Goal: Information Seeking & Learning: Find specific page/section

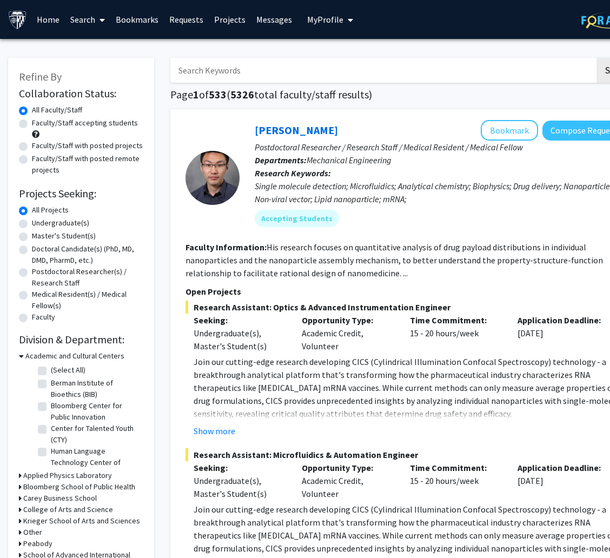
drag, startPoint x: 309, startPoint y: 73, endPoint x: 316, endPoint y: 71, distance: 7.7
click at [309, 73] on input "Search Keywords" at bounding box center [382, 70] width 424 height 25
type input "anthony leung"
click at [596, 58] on button "Search" at bounding box center [618, 70] width 44 height 25
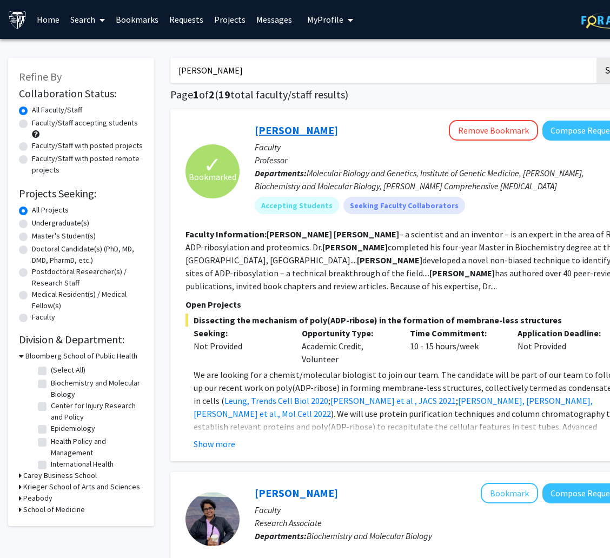
click at [329, 129] on link "Anthony K. L. Leung" at bounding box center [296, 130] width 83 height 14
drag, startPoint x: 310, startPoint y: 68, endPoint x: 115, endPoint y: 72, distance: 194.6
type input "carl wu"
click at [596, 58] on button "Search" at bounding box center [618, 70] width 44 height 25
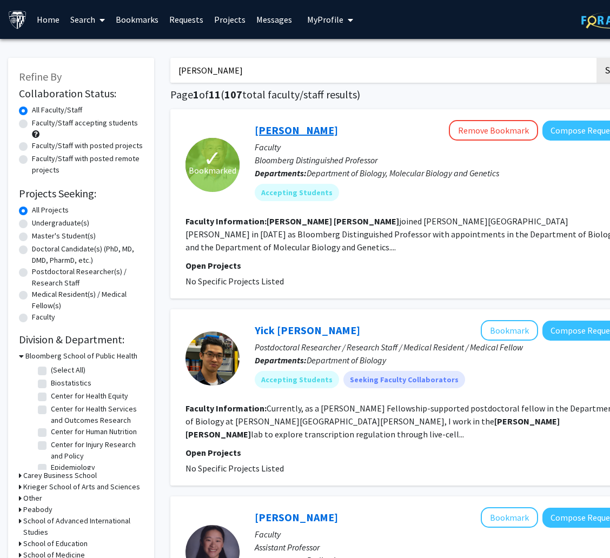
click at [287, 125] on link "Carl Wu" at bounding box center [296, 130] width 83 height 14
click at [278, 77] on input "carl wu" at bounding box center [382, 70] width 424 height 25
type input "philip wong"
click at [596, 58] on button "Search" at bounding box center [618, 70] width 44 height 25
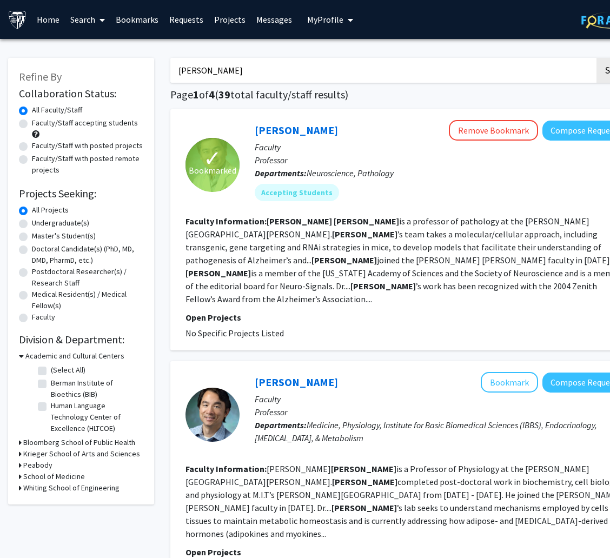
click at [304, 120] on div "Philip Wong Remove Bookmark Compose Request" at bounding box center [440, 130] width 371 height 21
click at [299, 128] on link "Philip Wong" at bounding box center [296, 130] width 83 height 14
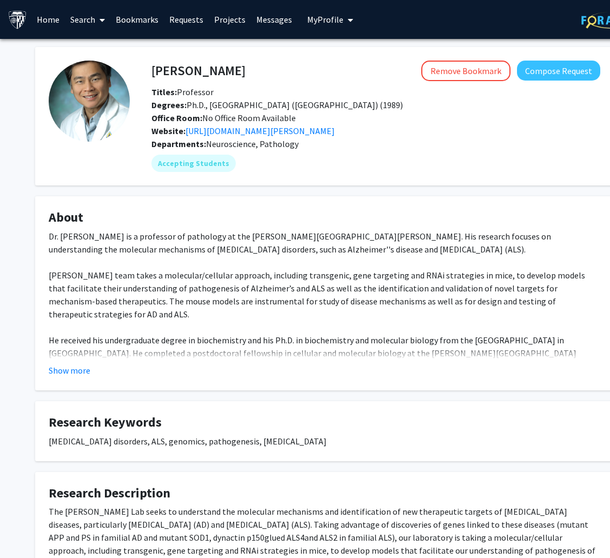
click at [142, 17] on link "Bookmarks" at bounding box center [137, 20] width 54 height 38
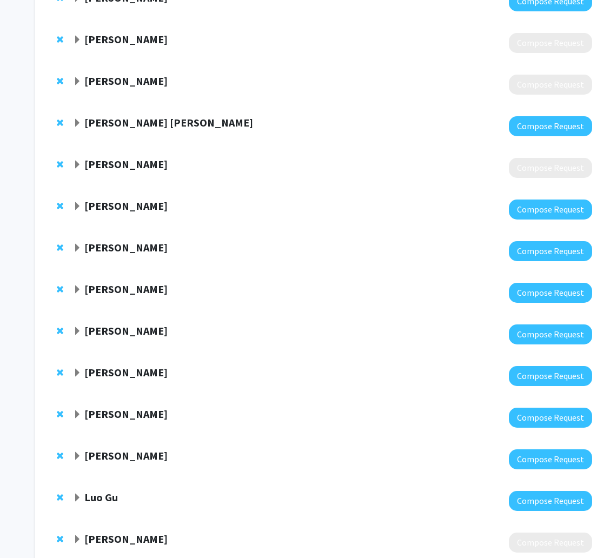
scroll to position [243, 0]
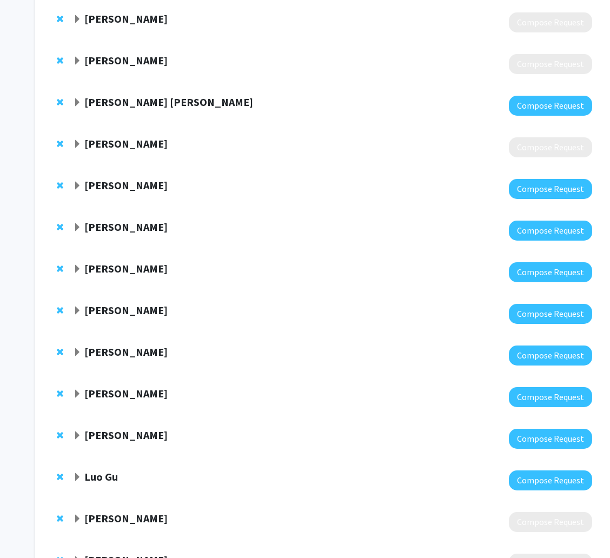
click at [128, 394] on strong "Andrew Holland" at bounding box center [125, 393] width 83 height 14
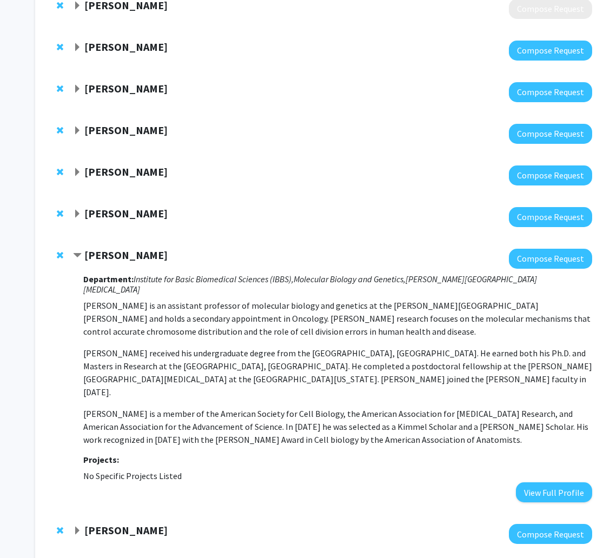
scroll to position [405, 0]
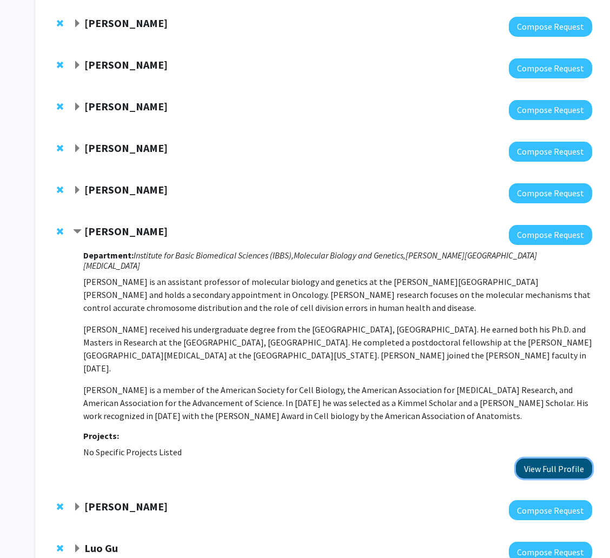
click at [547, 458] on button "View Full Profile" at bounding box center [554, 468] width 76 height 20
click at [154, 500] on div "Steven Farber" at bounding box center [189, 507] width 233 height 14
click at [122, 499] on strong "Steven Farber" at bounding box center [125, 506] width 83 height 14
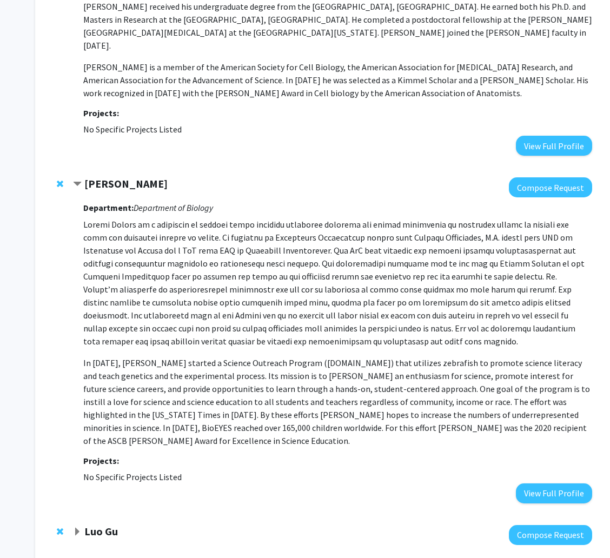
scroll to position [729, 0]
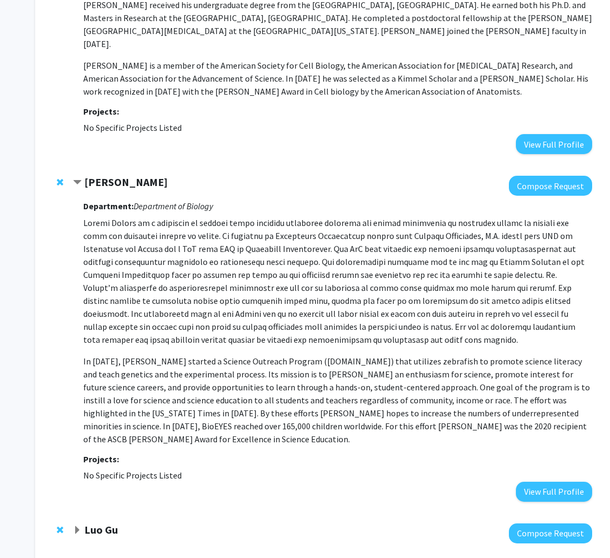
click at [521, 444] on div "Department: Department of Biology In 2002, Farber started a Science Outreach Pr…" at bounding box center [337, 348] width 509 height 305
click at [528, 482] on button "View Full Profile" at bounding box center [554, 492] width 76 height 20
click at [111, 523] on strong "Luo Gu" at bounding box center [101, 530] width 34 height 14
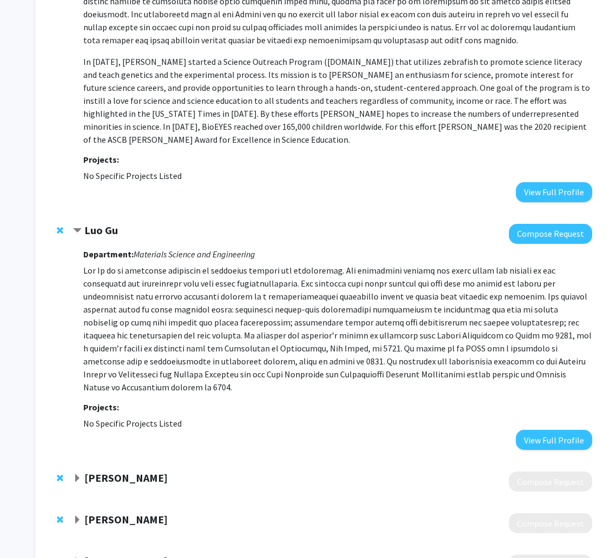
scroll to position [1053, 0]
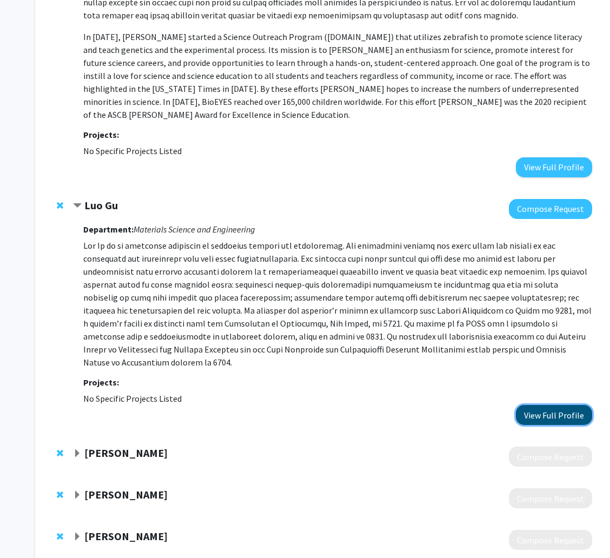
click at [540, 405] on button "View Full Profile" at bounding box center [554, 415] width 76 height 20
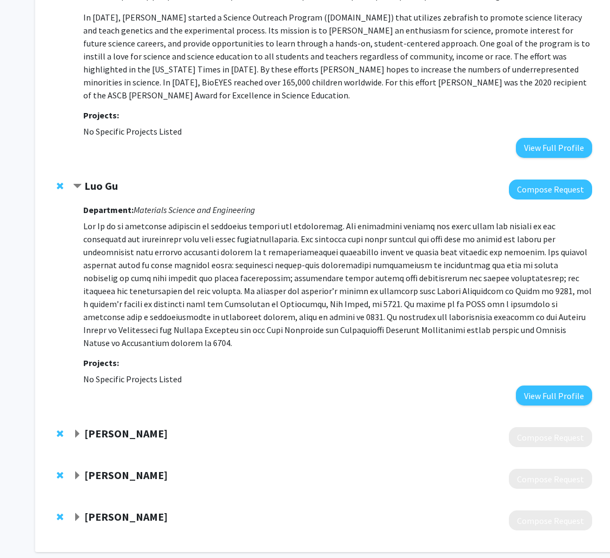
click at [112, 426] on strong "Jingyan Xu" at bounding box center [125, 433] width 83 height 14
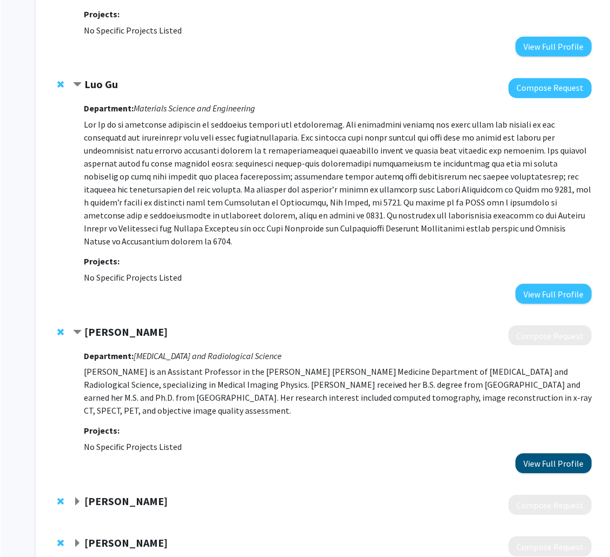
scroll to position [1188, 0]
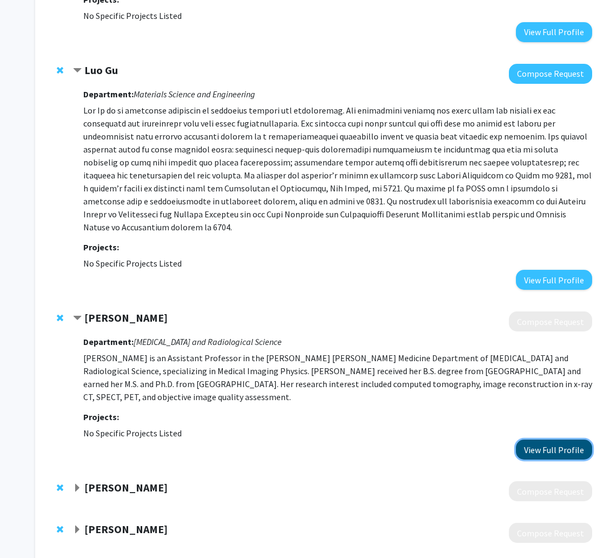
click at [555, 439] on button "View Full Profile" at bounding box center [554, 449] width 76 height 20
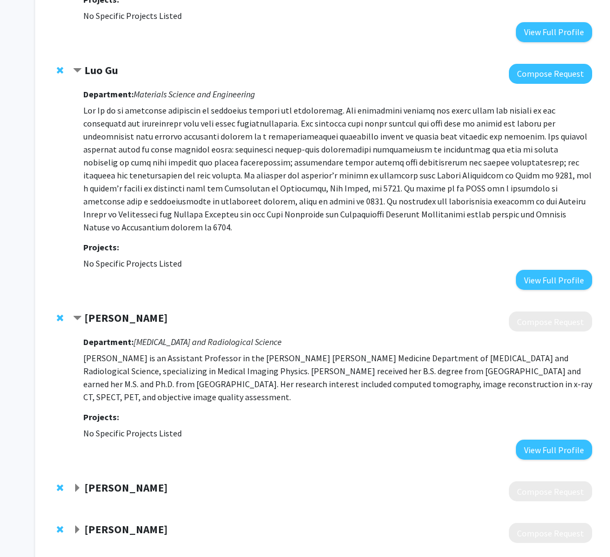
drag, startPoint x: 135, startPoint y: 423, endPoint x: 146, endPoint y: 405, distance: 21.1
click at [135, 480] on strong "Xiongyi Huang" at bounding box center [125, 487] width 83 height 14
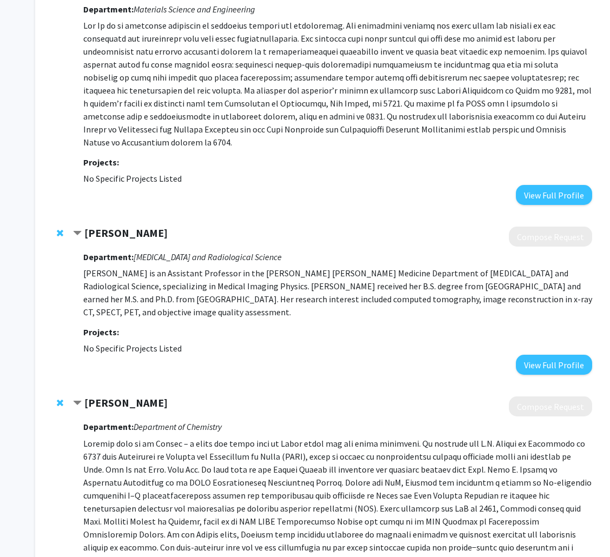
scroll to position [1395, 0]
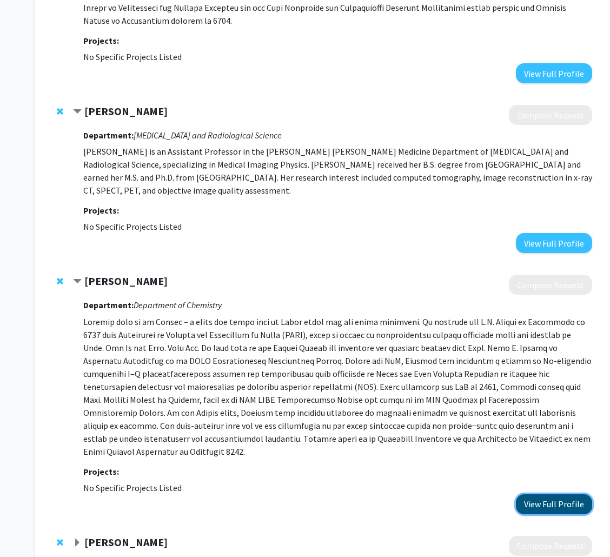
click at [578, 494] on button "View Full Profile" at bounding box center [554, 504] width 76 height 20
click at [121, 535] on strong "Mark Marzinke" at bounding box center [125, 542] width 83 height 14
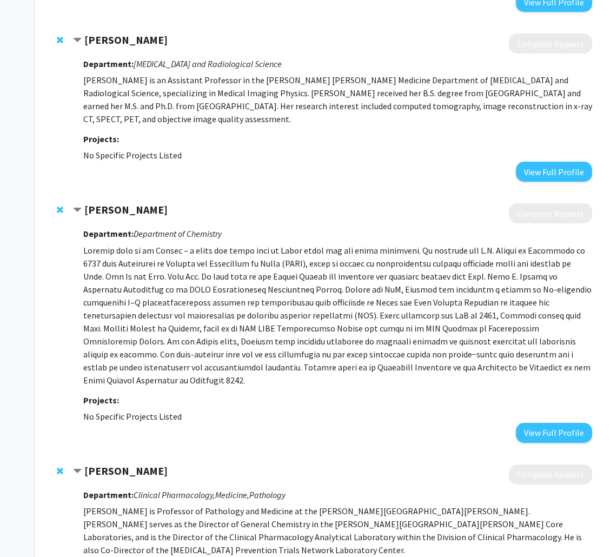
scroll to position [1544, 0]
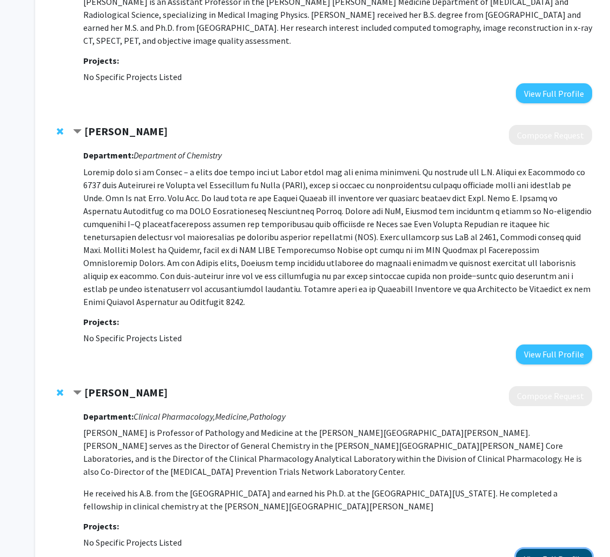
click at [553, 549] on button "View Full Profile" at bounding box center [554, 559] width 76 height 20
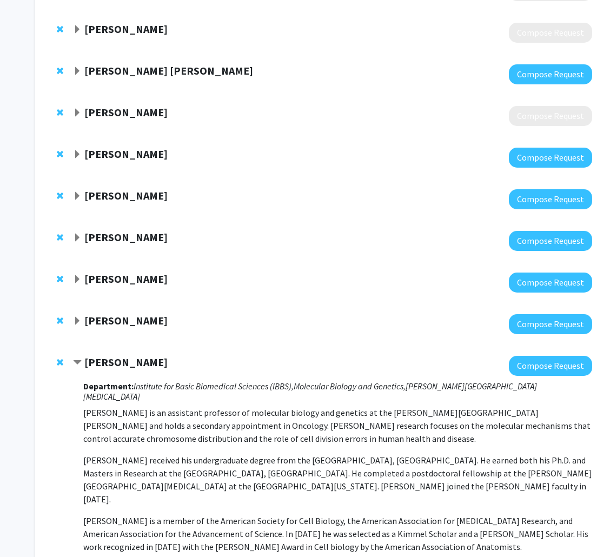
scroll to position [0, 0]
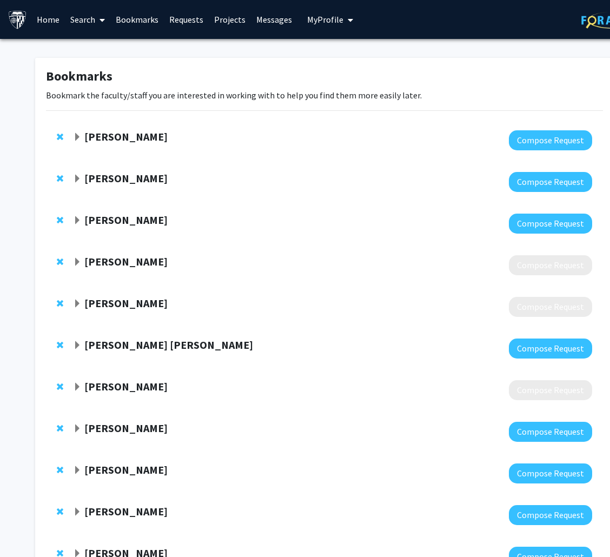
click at [88, 11] on link "Search" at bounding box center [87, 20] width 45 height 38
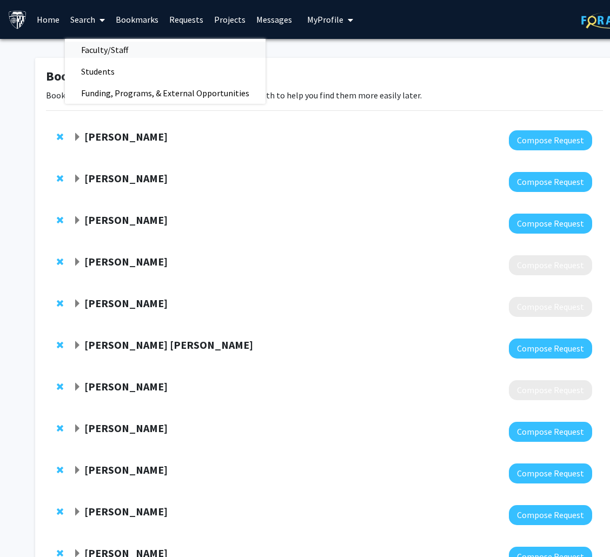
click at [96, 50] on span "Faculty/Staff" at bounding box center [104, 50] width 79 height 22
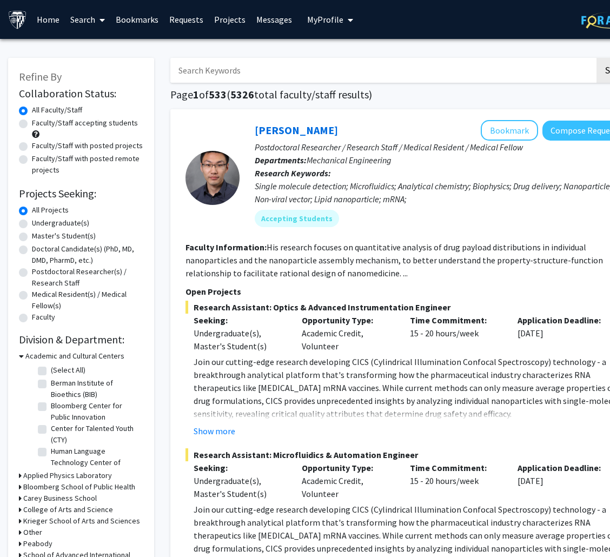
click at [224, 61] on input "Search Keywords" at bounding box center [382, 70] width 424 height 25
click at [596, 58] on button "Search" at bounding box center [618, 70] width 44 height 25
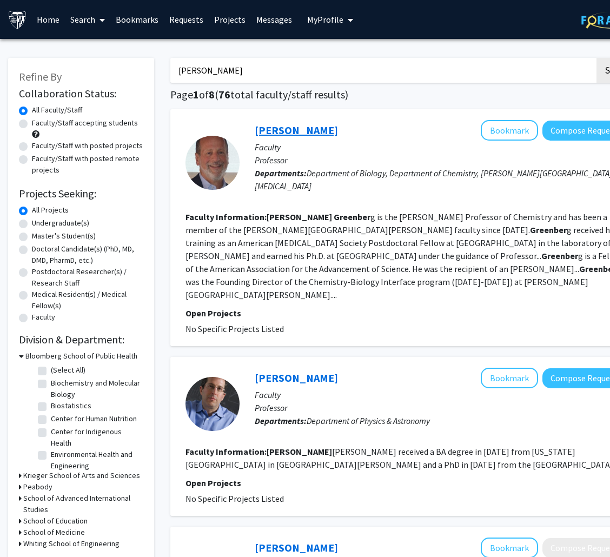
type input "marc greenberg"
click at [301, 129] on link "Marc Greenberg" at bounding box center [296, 130] width 83 height 14
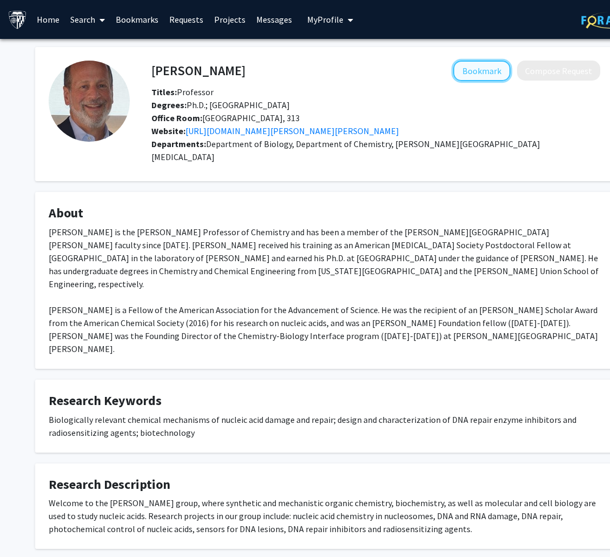
click at [494, 68] on button "Bookmark" at bounding box center [481, 71] width 57 height 21
click at [78, 15] on link "Search" at bounding box center [87, 20] width 45 height 38
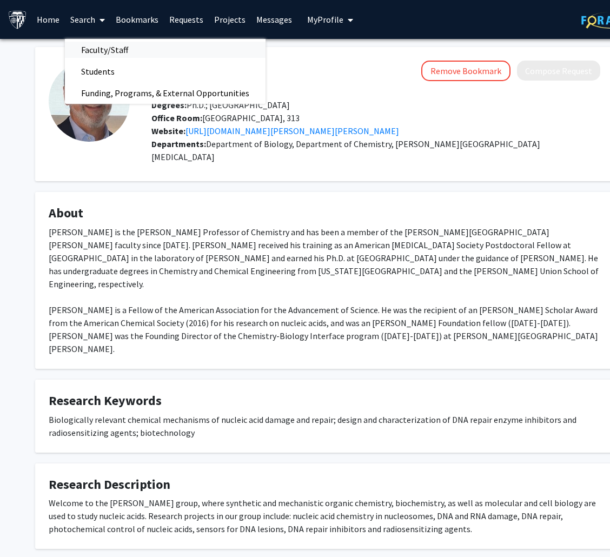
click at [121, 41] on span "Faculty/Staff" at bounding box center [104, 50] width 79 height 22
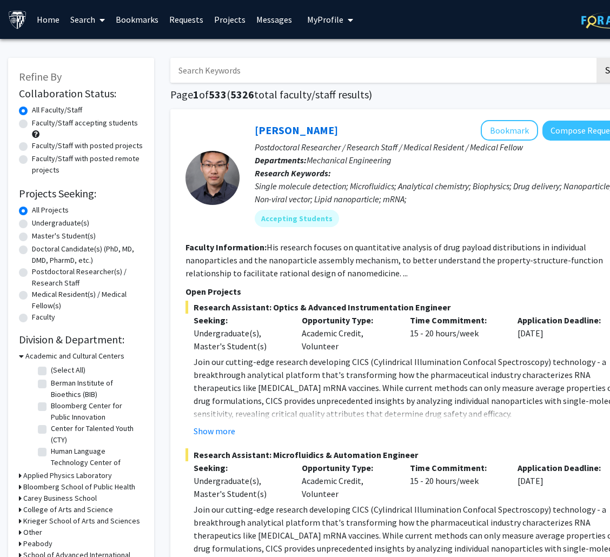
drag, startPoint x: 232, startPoint y: 69, endPoint x: 222, endPoint y: 77, distance: 12.8
click at [232, 69] on input "Search Keywords" at bounding box center [382, 70] width 424 height 25
type input "olivier nsengiyumva"
click at [596, 58] on button "Search" at bounding box center [618, 70] width 44 height 25
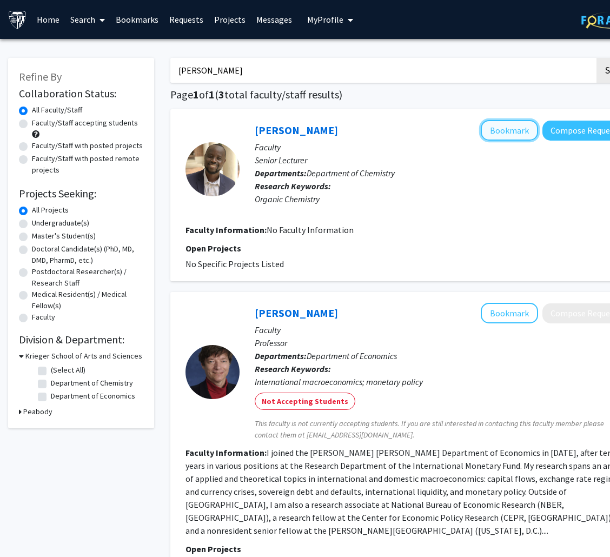
click at [512, 130] on button "Bookmark" at bounding box center [508, 130] width 57 height 21
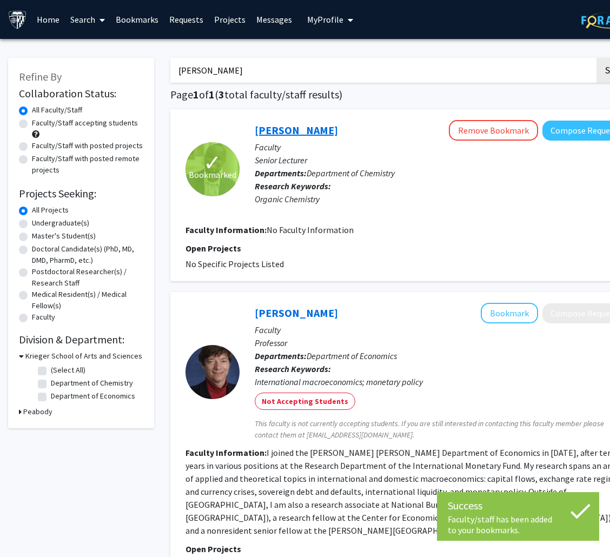
click at [338, 130] on link "Olivier Nsengiyumva" at bounding box center [296, 130] width 83 height 14
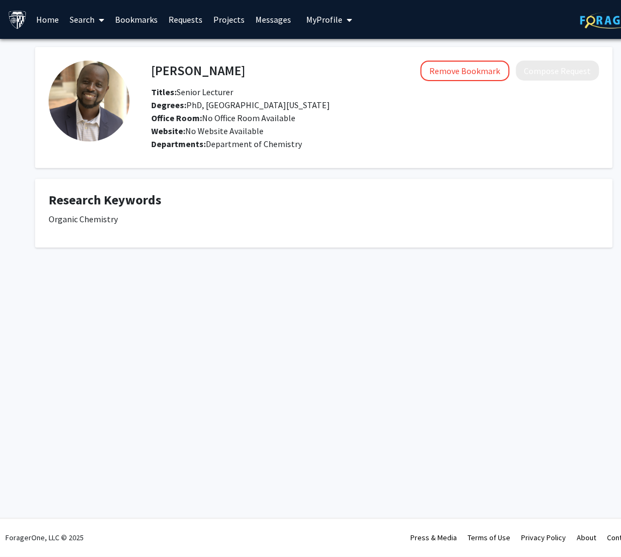
click at [88, 14] on link "Search" at bounding box center [87, 20] width 45 height 38
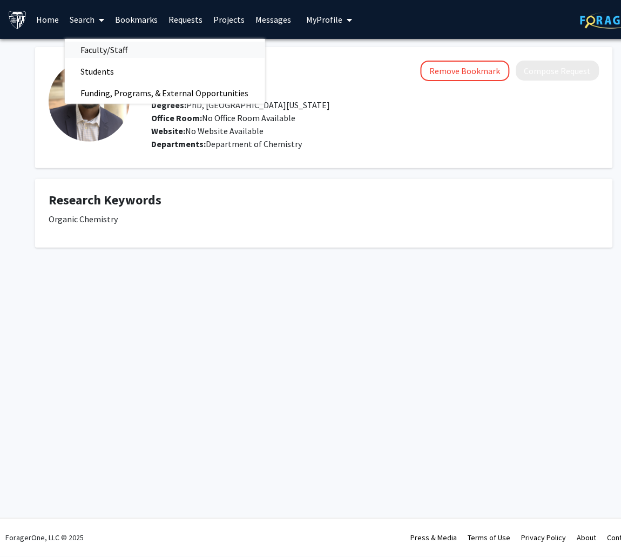
click at [100, 45] on span "Faculty/Staff" at bounding box center [104, 50] width 79 height 22
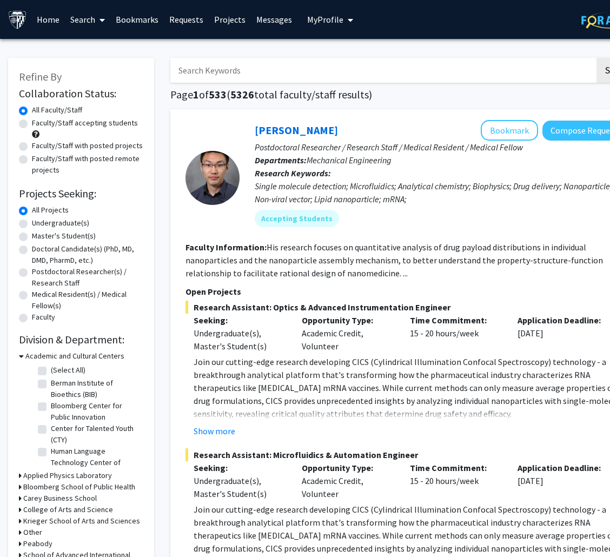
click at [235, 61] on input "Search Keywords" at bounding box center [382, 70] width 424 height 25
type input "tovar"
click at [596, 58] on button "Search" at bounding box center [618, 70] width 44 height 25
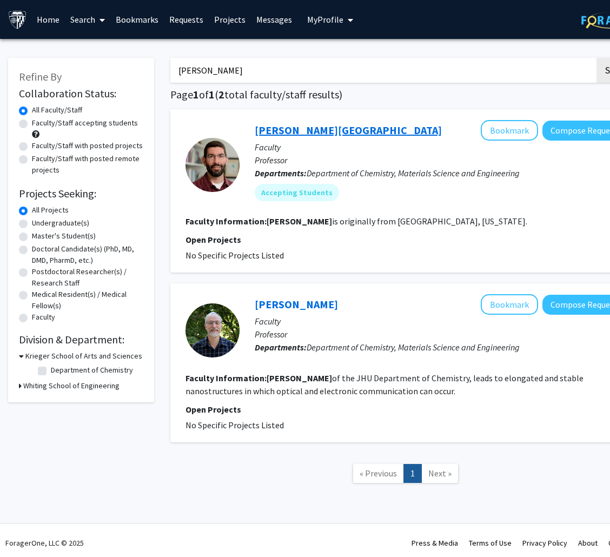
click at [298, 130] on link "J. D. Tovar" at bounding box center [348, 130] width 187 height 14
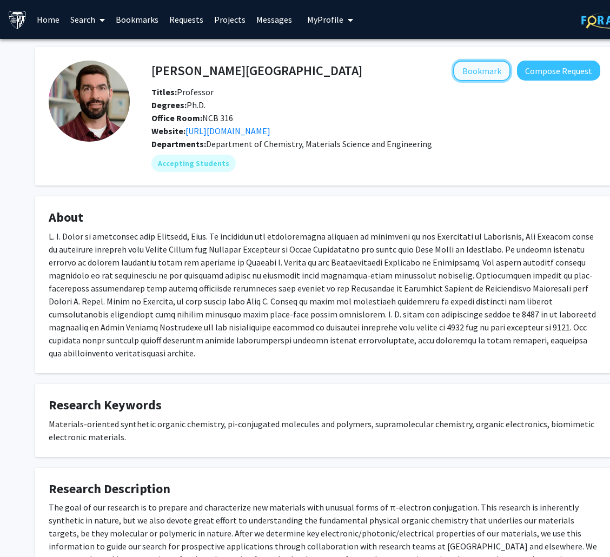
click at [475, 66] on button "Bookmark" at bounding box center [481, 71] width 57 height 21
click at [83, 12] on link "Search" at bounding box center [87, 20] width 45 height 38
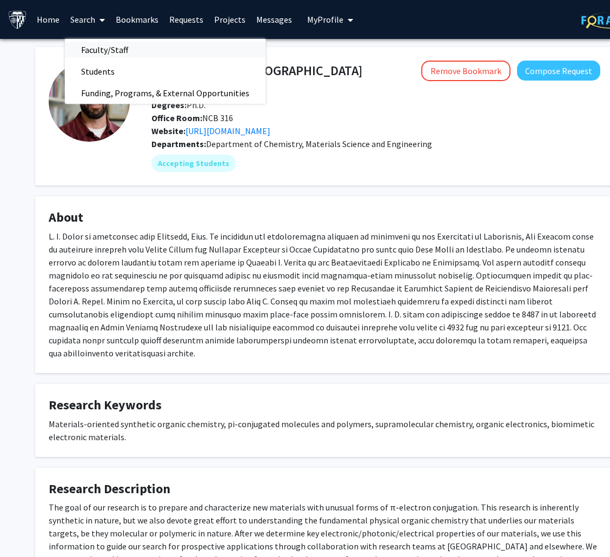
click at [121, 49] on span "Faculty/Staff" at bounding box center [104, 50] width 79 height 22
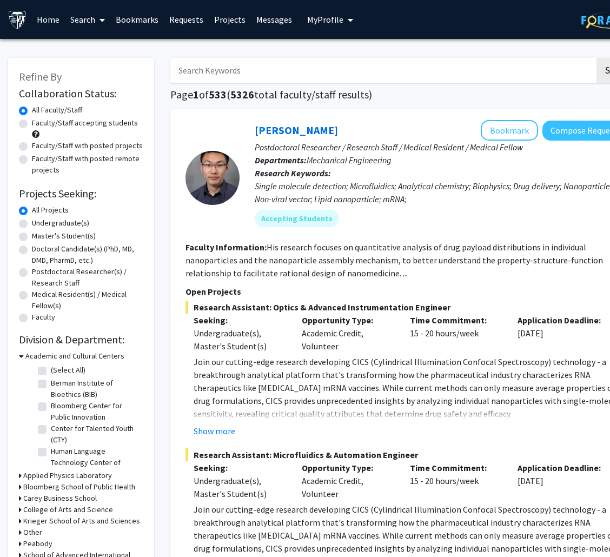
click at [238, 66] on input "Search Keywords" at bounding box center [382, 70] width 424 height 25
type input "falzone"
click at [596, 58] on button "Search" at bounding box center [618, 70] width 44 height 25
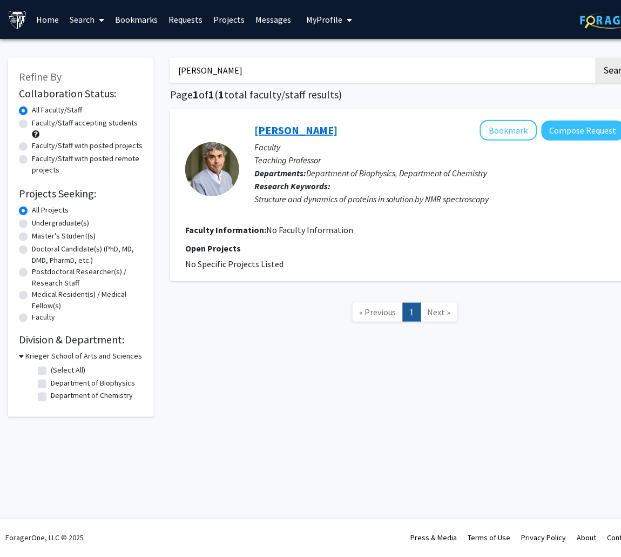
click at [294, 128] on link "Christopher Falzone" at bounding box center [296, 130] width 83 height 14
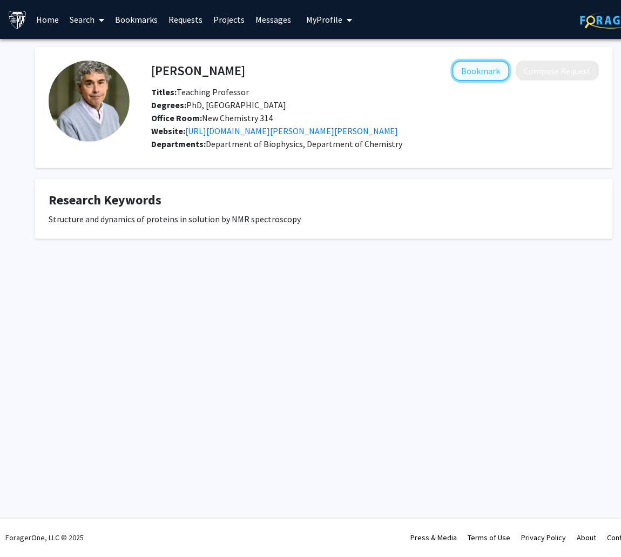
click at [489, 68] on button "Bookmark" at bounding box center [481, 71] width 57 height 21
click at [89, 11] on link "Search" at bounding box center [87, 20] width 45 height 38
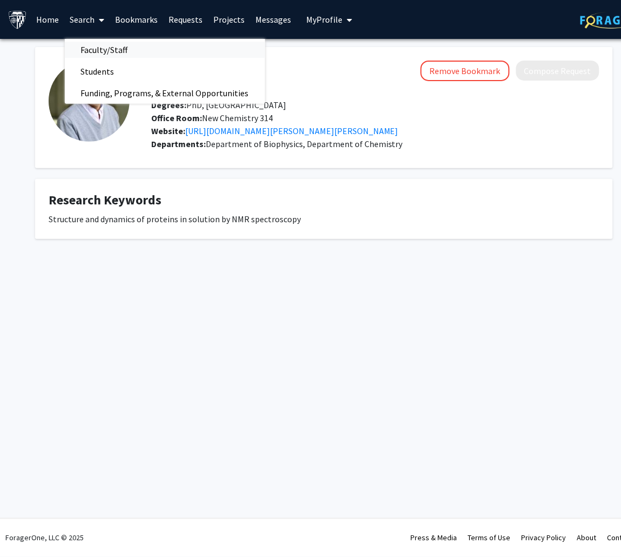
click at [128, 47] on span "Faculty/Staff" at bounding box center [104, 50] width 79 height 22
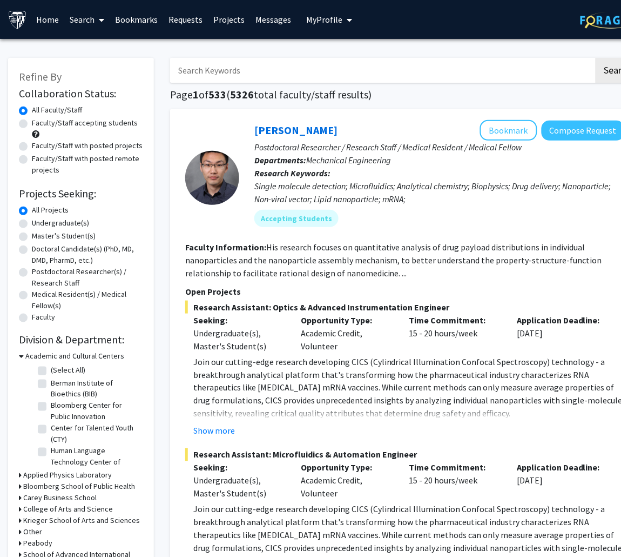
click at [294, 68] on input "Search Keywords" at bounding box center [382, 70] width 424 height 25
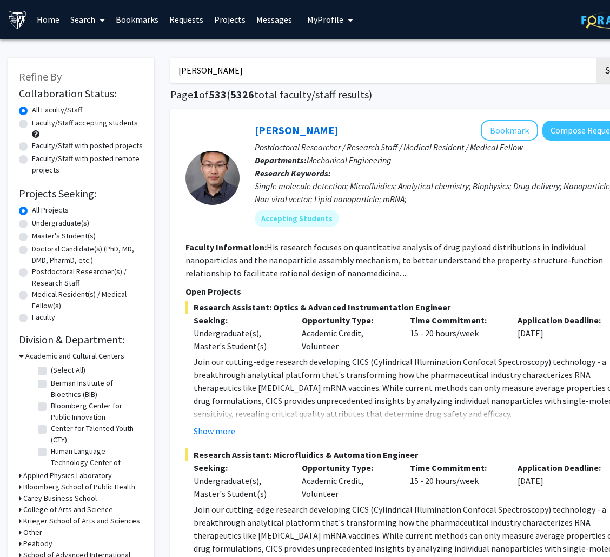
type input "jaffee"
click at [596, 58] on button "Search" at bounding box center [618, 70] width 44 height 25
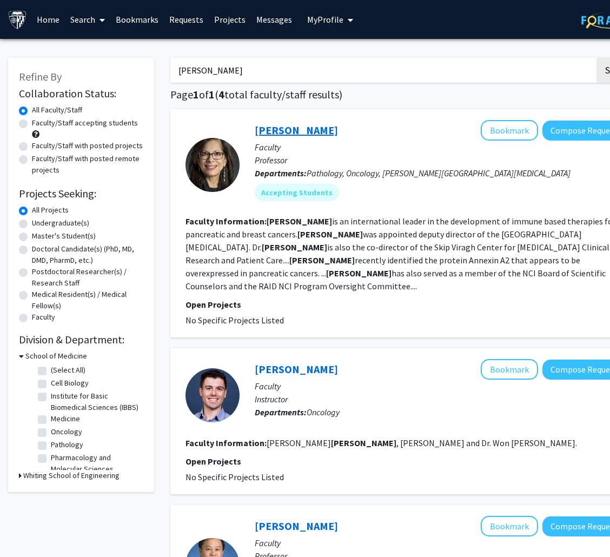
click at [284, 132] on link "Elizabeth Jaffee" at bounding box center [296, 130] width 83 height 14
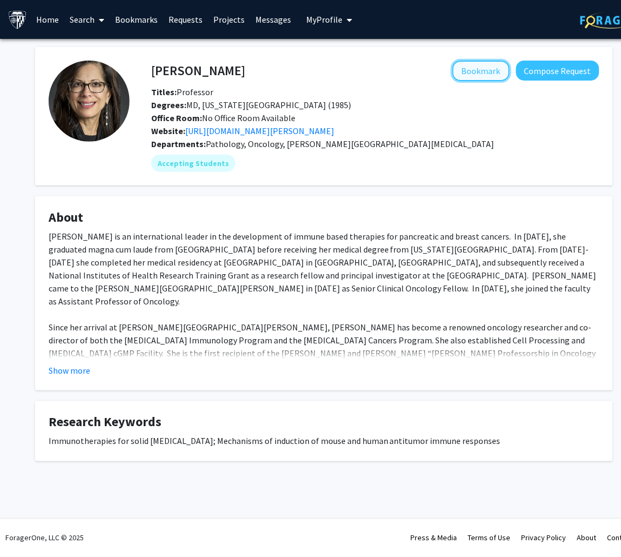
click at [486, 76] on button "Bookmark" at bounding box center [481, 71] width 57 height 21
drag, startPoint x: 82, startPoint y: 19, endPoint x: 97, endPoint y: 31, distance: 19.6
click at [82, 19] on link "Search" at bounding box center [87, 20] width 45 height 38
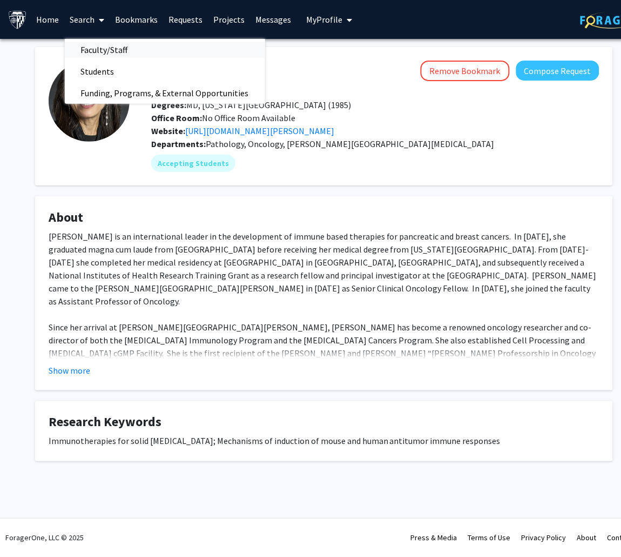
click at [126, 54] on span "Faculty/Staff" at bounding box center [104, 50] width 79 height 22
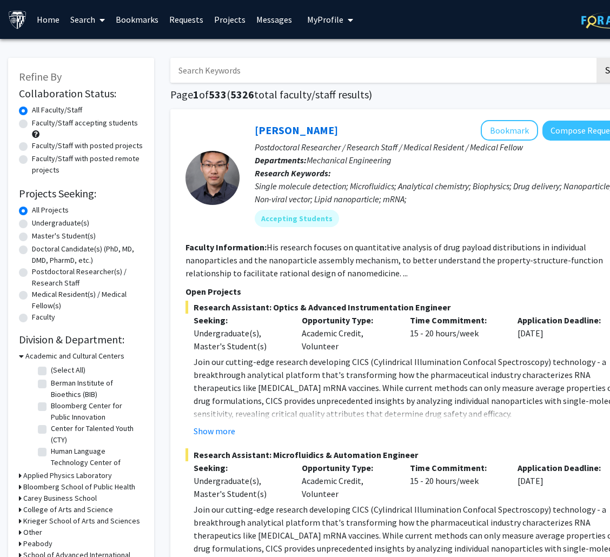
click at [188, 66] on input "Search Keywords" at bounding box center [382, 70] width 424 height 25
type input "fisher"
click at [596, 58] on button "Search" at bounding box center [618, 70] width 44 height 25
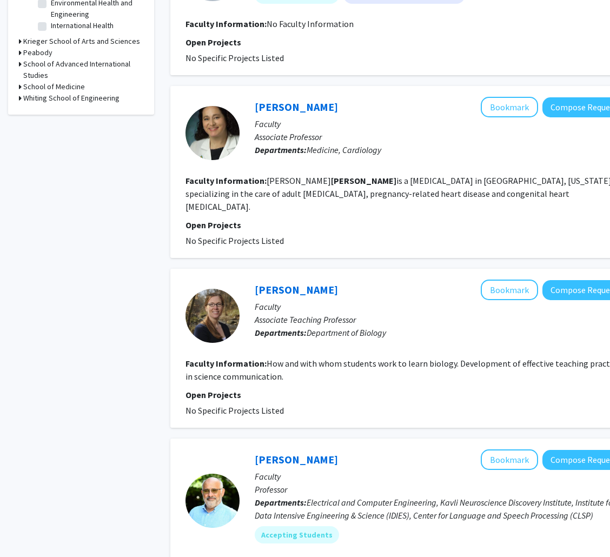
scroll to position [405, 0]
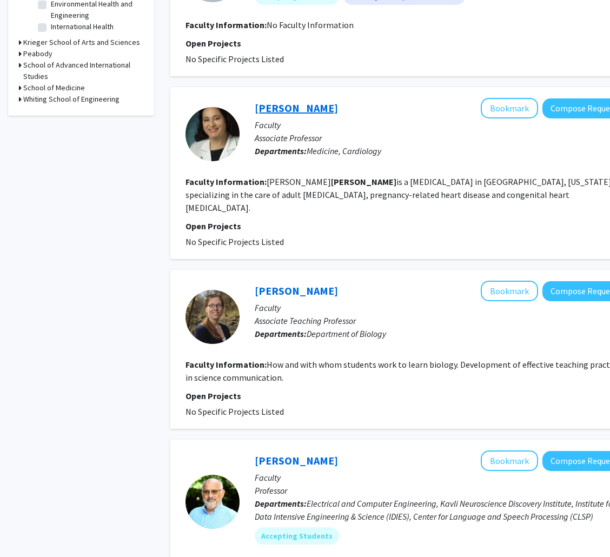
click at [309, 101] on link "[PERSON_NAME]" at bounding box center [296, 108] width 83 height 14
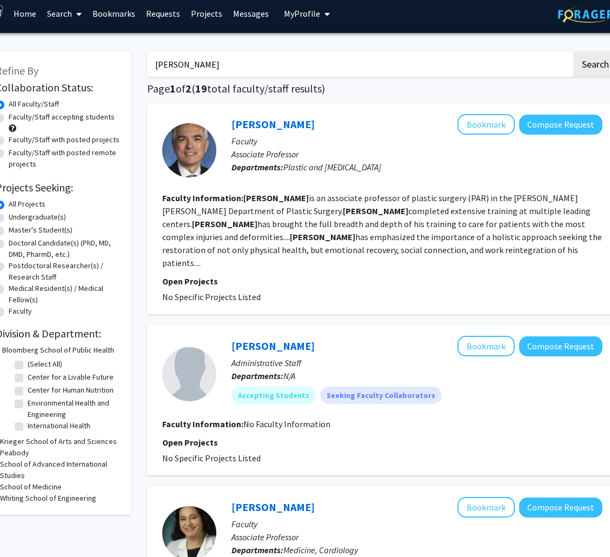
scroll to position [0, 23]
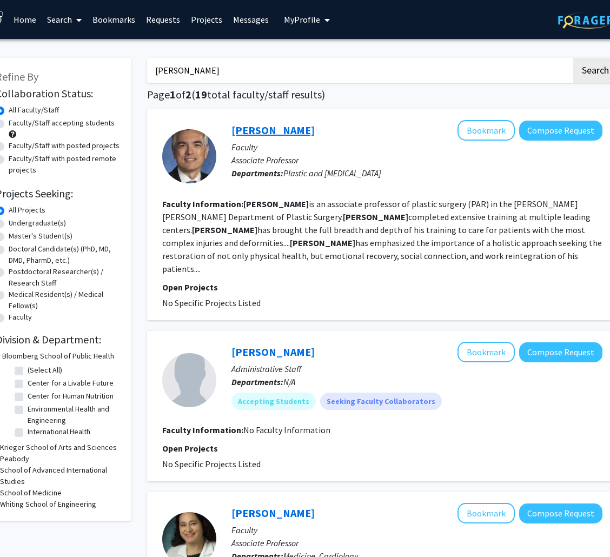
click at [255, 124] on link "Mark Fisher" at bounding box center [272, 130] width 83 height 14
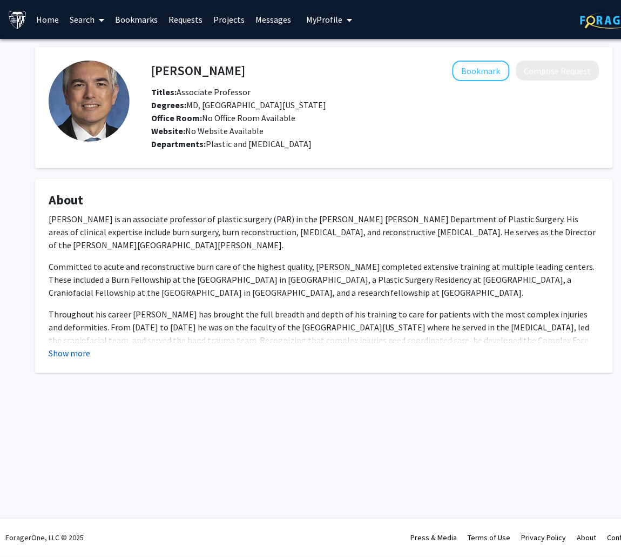
click at [71, 358] on button "Show more" at bounding box center [70, 352] width 42 height 13
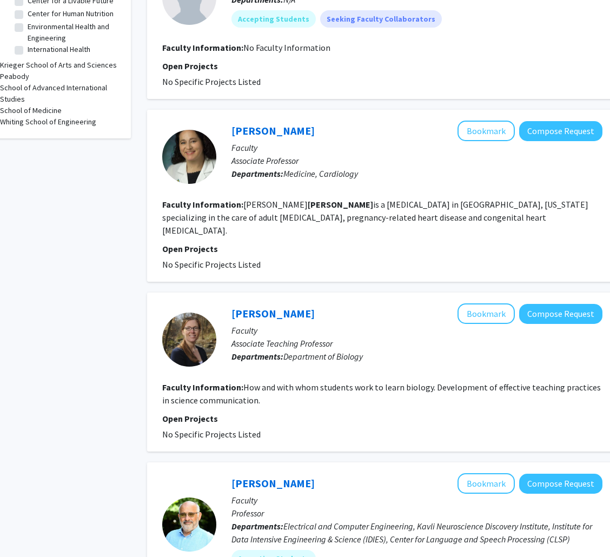
scroll to position [390, 23]
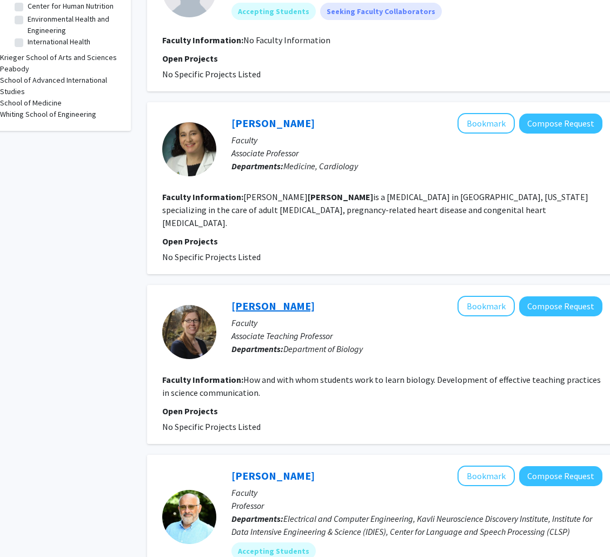
click at [267, 299] on link "Emily Fisher" at bounding box center [272, 306] width 83 height 14
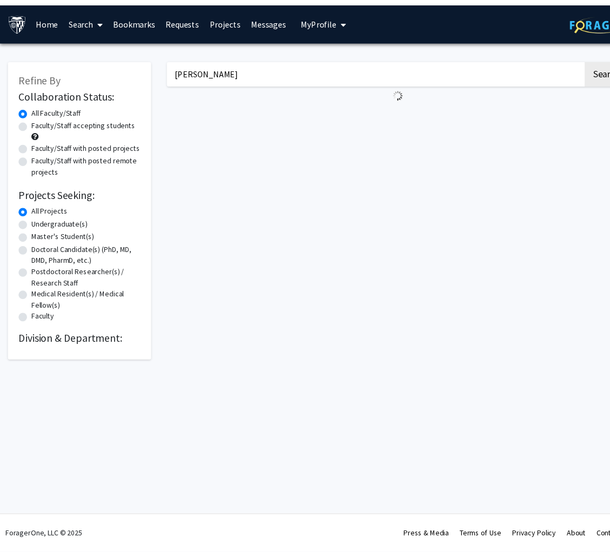
scroll to position [0, 23]
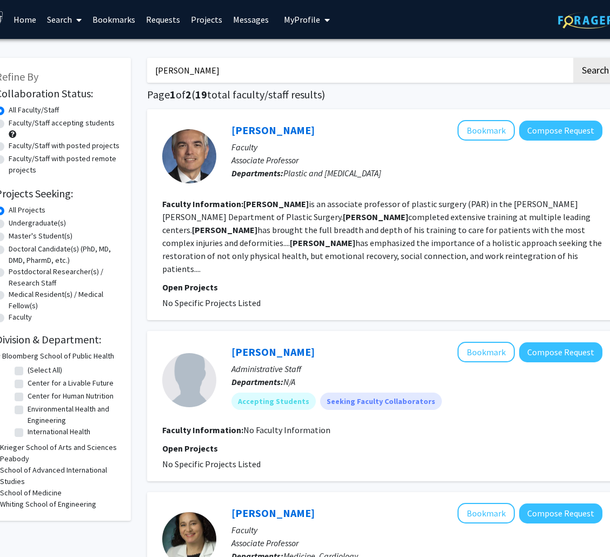
click at [252, 69] on input "fisher" at bounding box center [359, 70] width 424 height 25
click at [573, 58] on button "Search" at bounding box center [595, 70] width 44 height 25
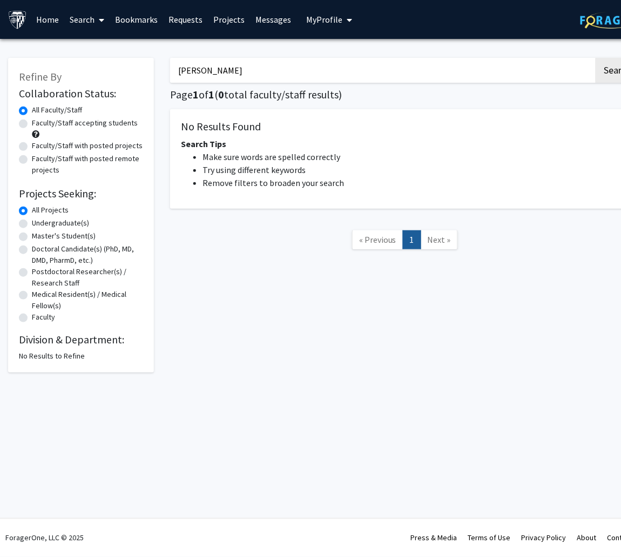
click at [596, 58] on button "Search" at bounding box center [618, 70] width 44 height 25
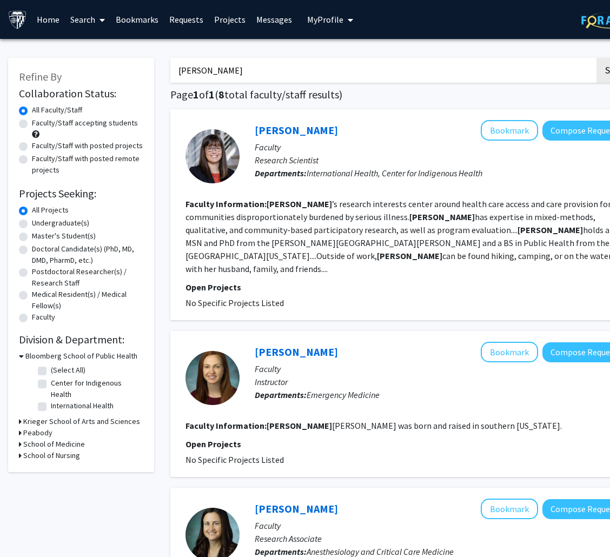
click at [233, 66] on input "katie" at bounding box center [382, 70] width 424 height 25
click at [596, 58] on button "Search" at bounding box center [618, 70] width 44 height 25
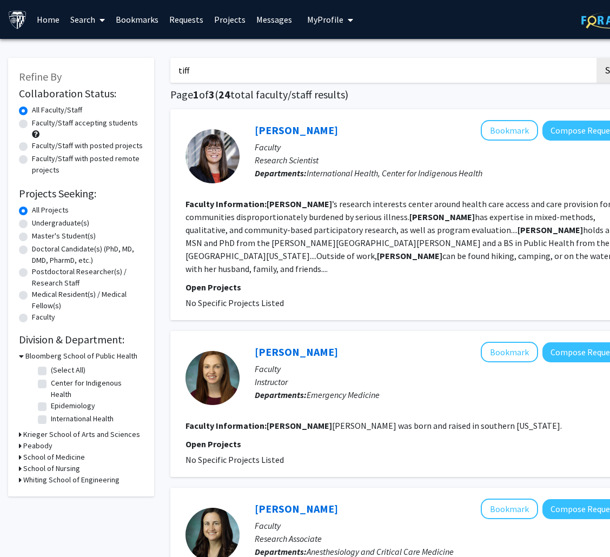
click at [596, 58] on button "Search" at bounding box center [618, 70] width 44 height 25
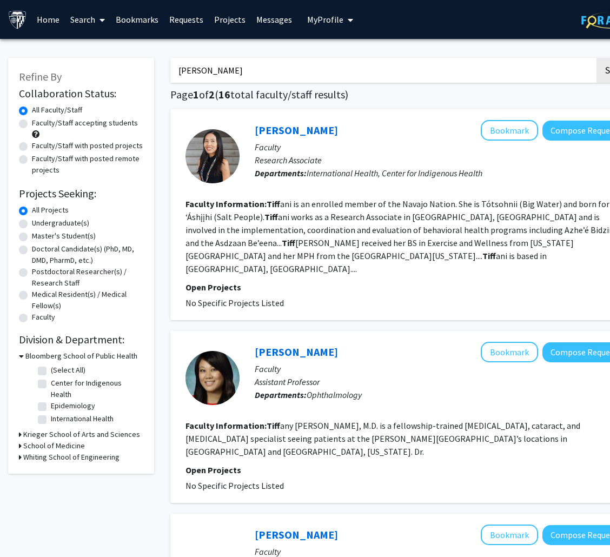
type input "tifft"
click at [596, 58] on button "Search" at bounding box center [618, 70] width 44 height 25
